Goal: Navigation & Orientation: Find specific page/section

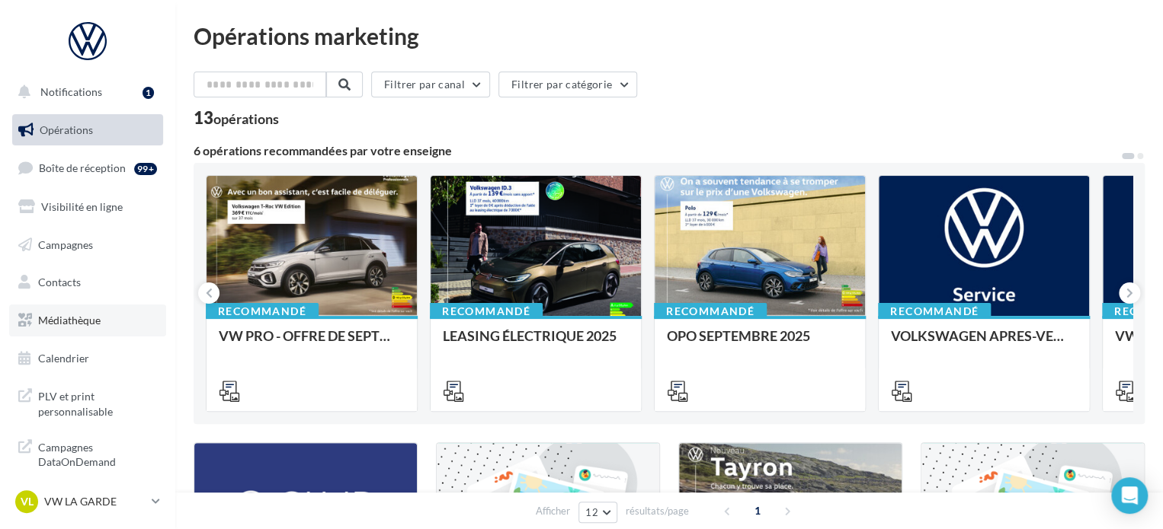
click at [134, 316] on link "Médiathèque" at bounding box center [87, 321] width 157 height 32
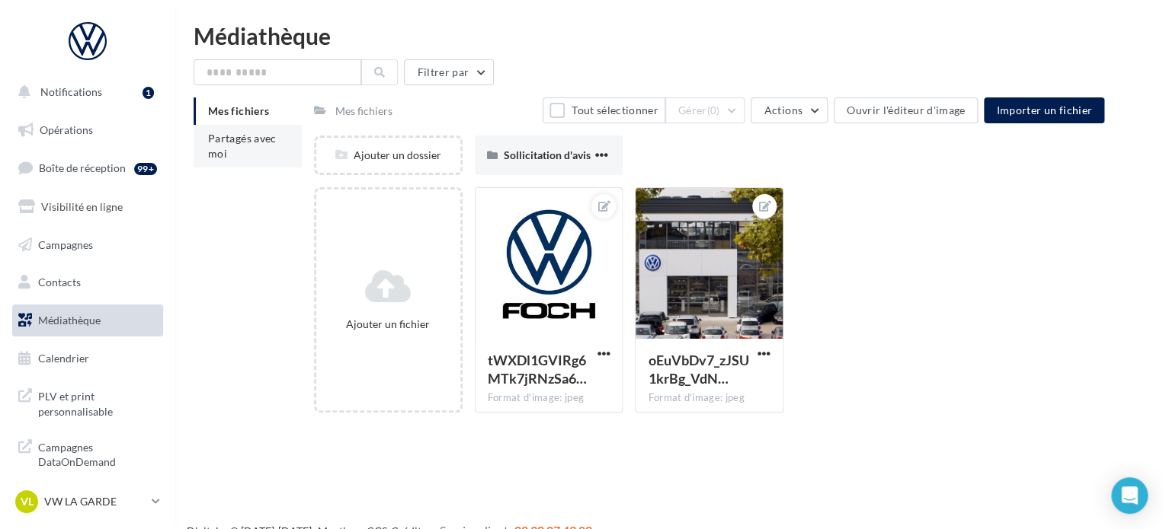
click at [222, 149] on span "Partagés avec moi" at bounding box center [242, 146] width 69 height 28
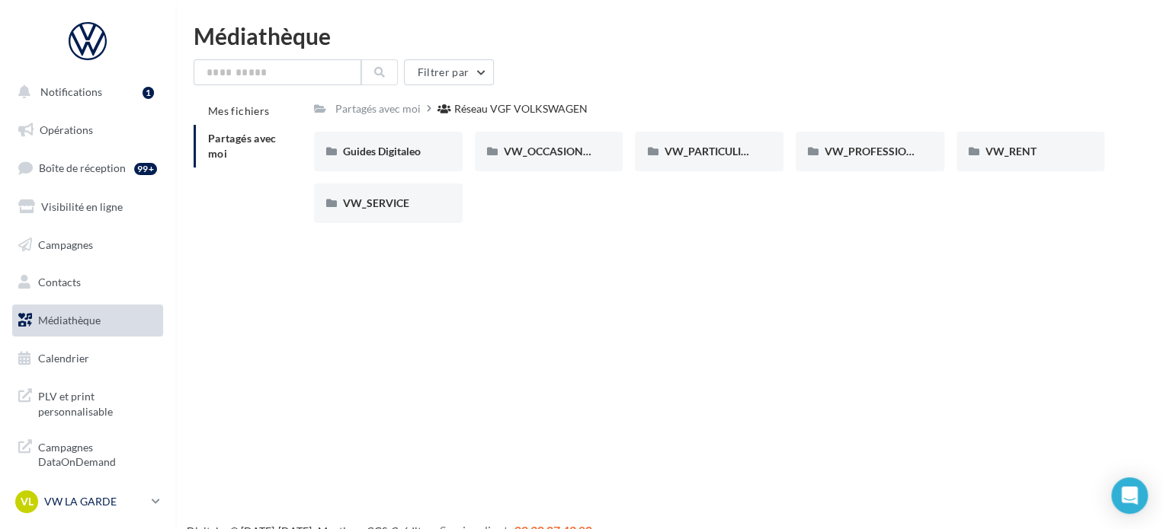
click at [88, 501] on p "VW LA GARDE" at bounding box center [94, 501] width 101 height 15
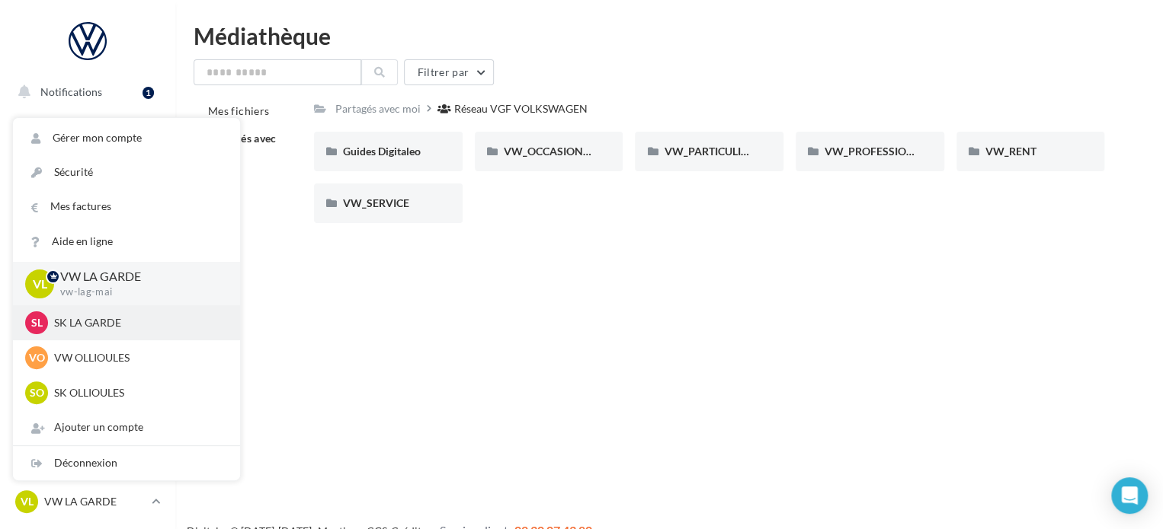
click at [141, 334] on div "SL SK LA GARDE sk-laga-mai" at bounding box center [126, 323] width 203 height 23
